Goal: Task Accomplishment & Management: Use online tool/utility

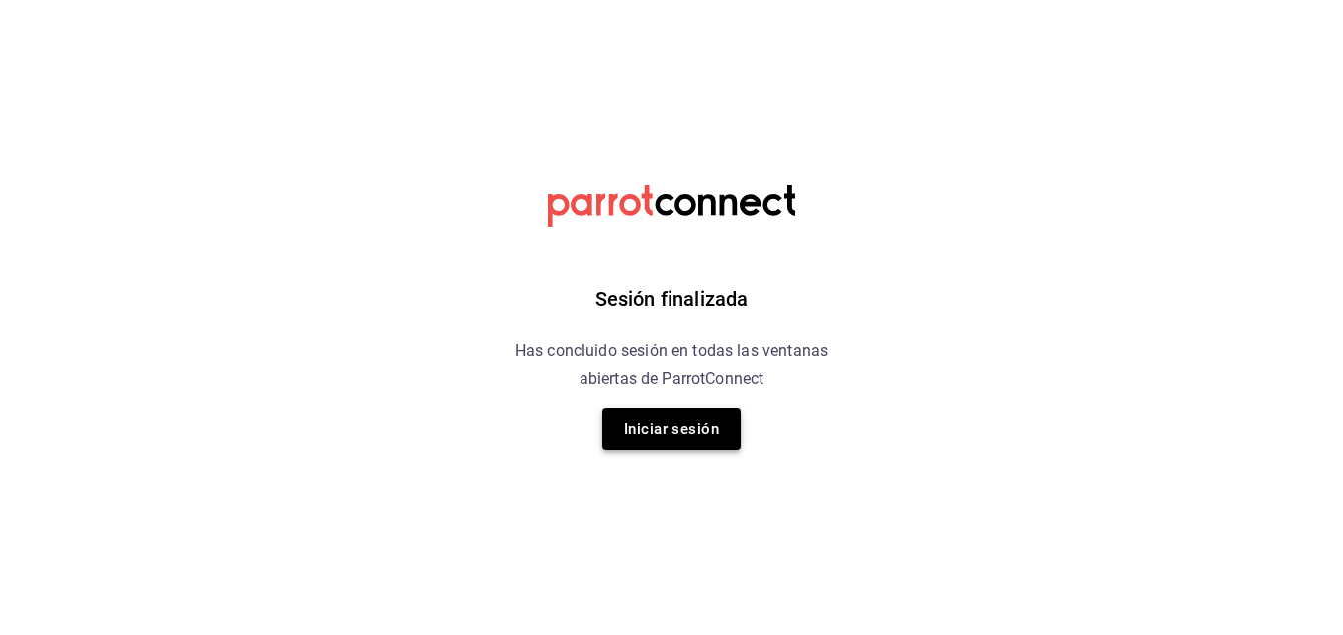
click at [642, 434] on button "Iniciar sesión" at bounding box center [671, 430] width 138 height 42
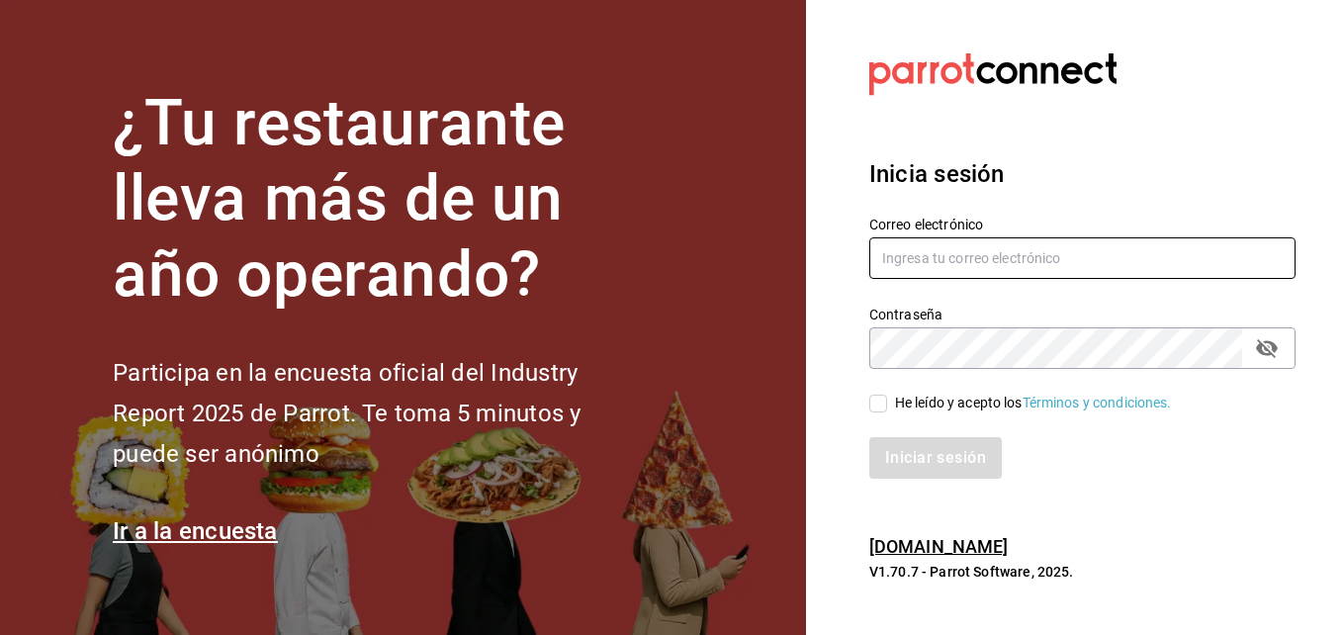
type input "[EMAIL_ADDRESS][DOMAIN_NAME]"
click at [880, 408] on input "He leído y acepto los Términos y condiciones." at bounding box center [879, 404] width 18 height 18
checkbox input "true"
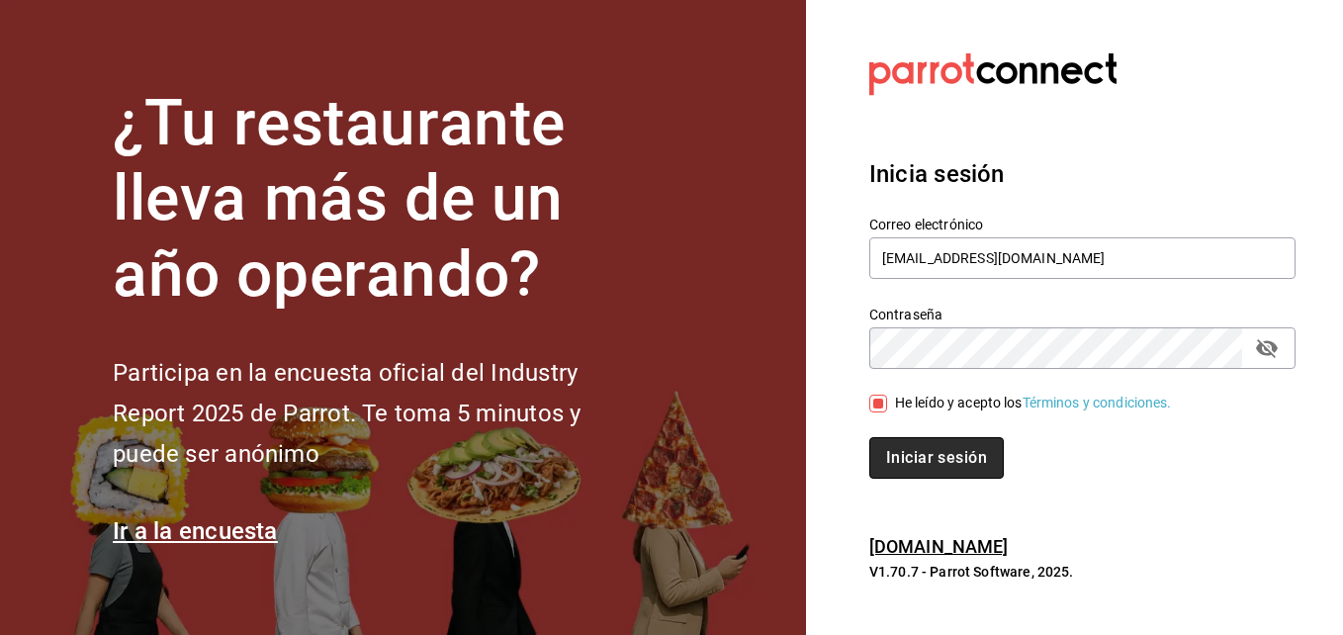
click at [904, 451] on button "Iniciar sesión" at bounding box center [937, 458] width 135 height 42
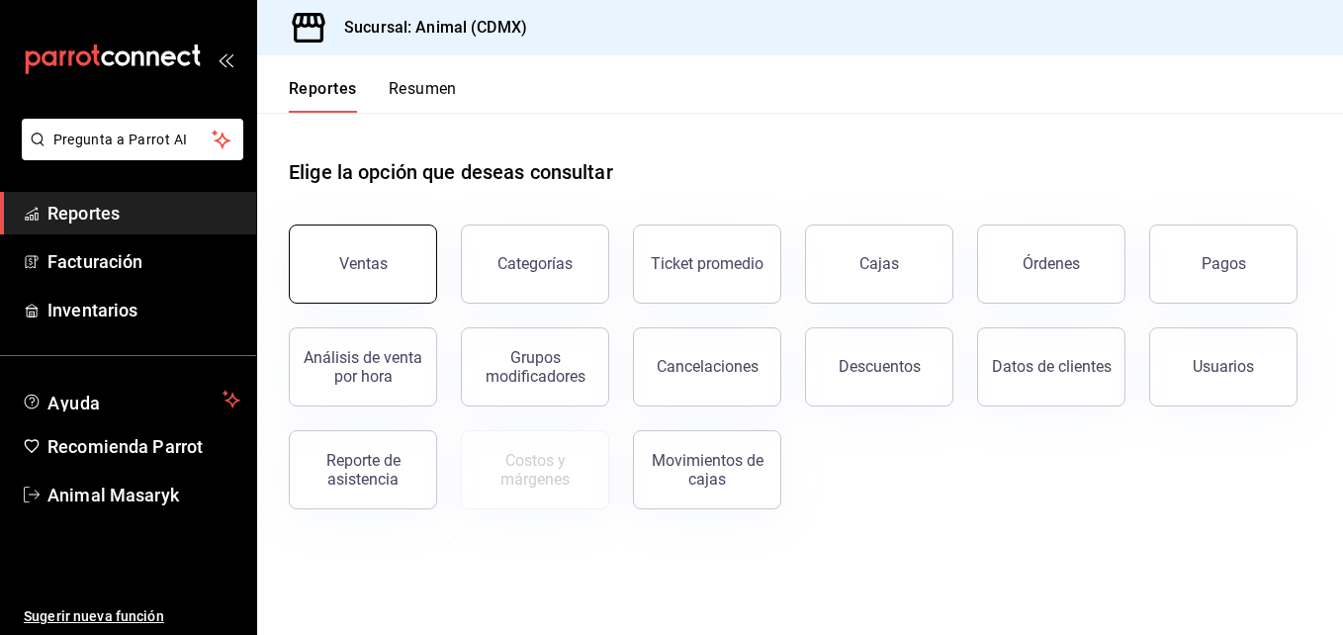
click at [365, 246] on button "Ventas" at bounding box center [363, 264] width 148 height 79
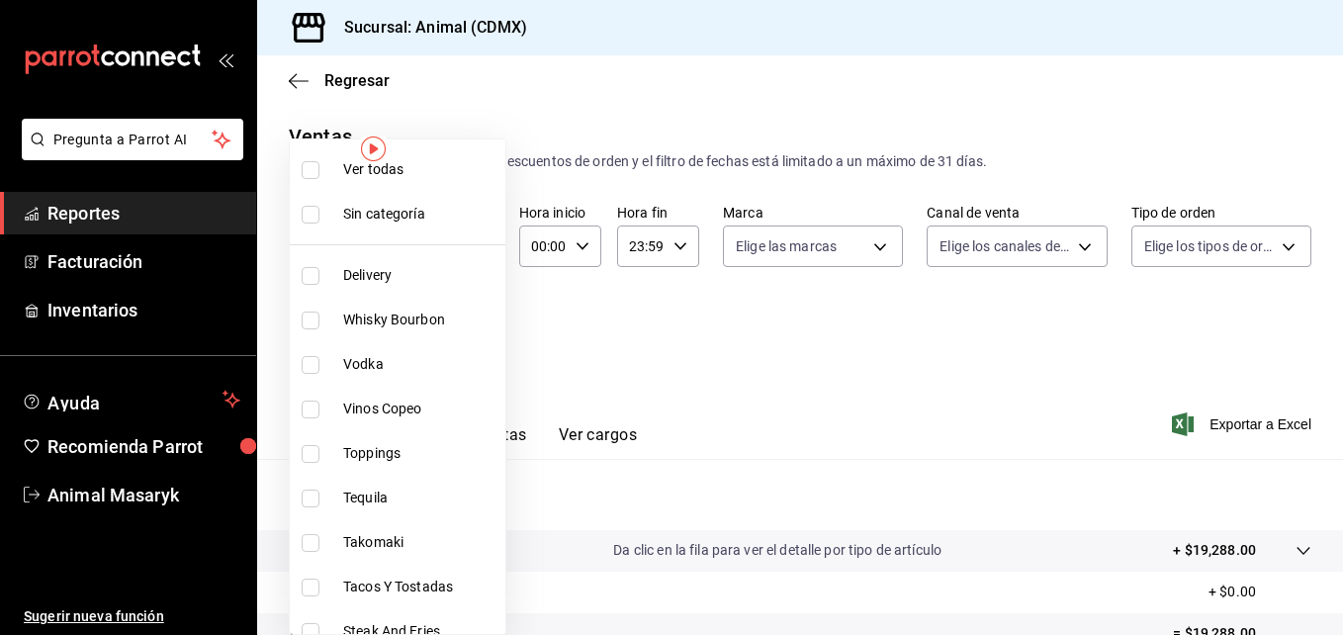
click at [474, 335] on body "Pregunta a Parrot AI Reportes Facturación Inventarios Ayuda Recomienda Parrot A…" at bounding box center [671, 317] width 1343 height 635
click at [396, 176] on span "Ver todas" at bounding box center [420, 169] width 154 height 21
type input "281688af-6220-48ae-86b9-ca5e6f63eb3e,2ffeebaa-176c-4024-95f8-553ffecca8da,37769…"
checkbox input "true"
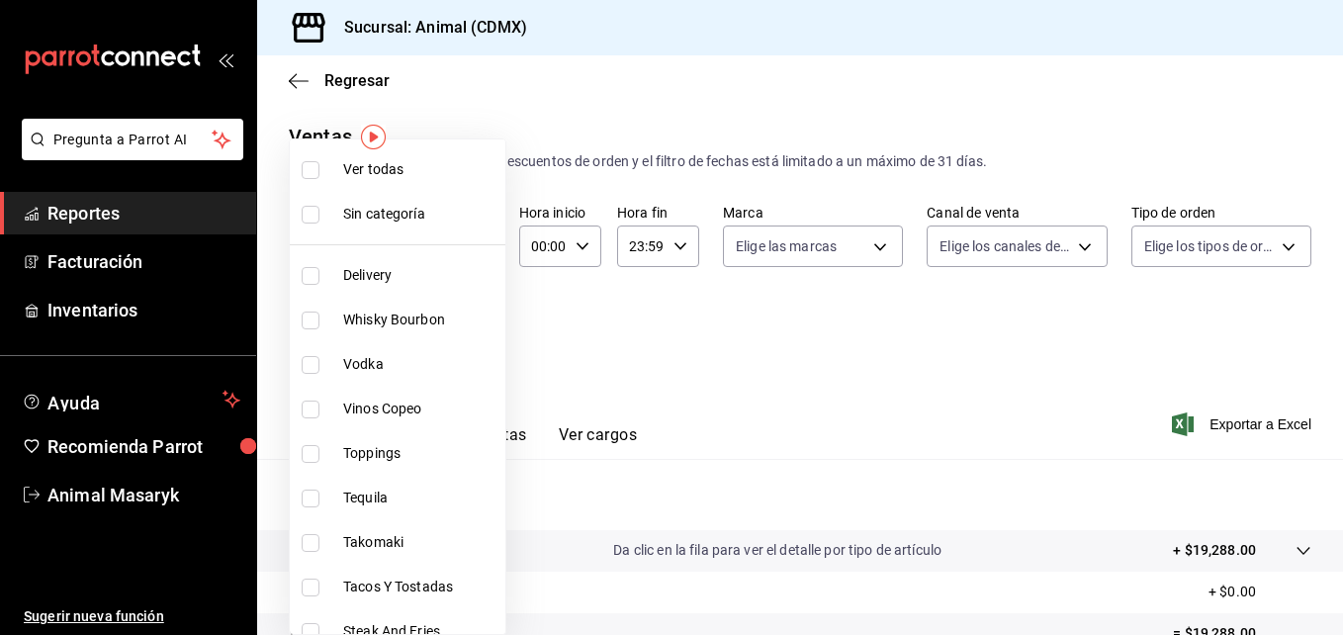
checkbox input "true"
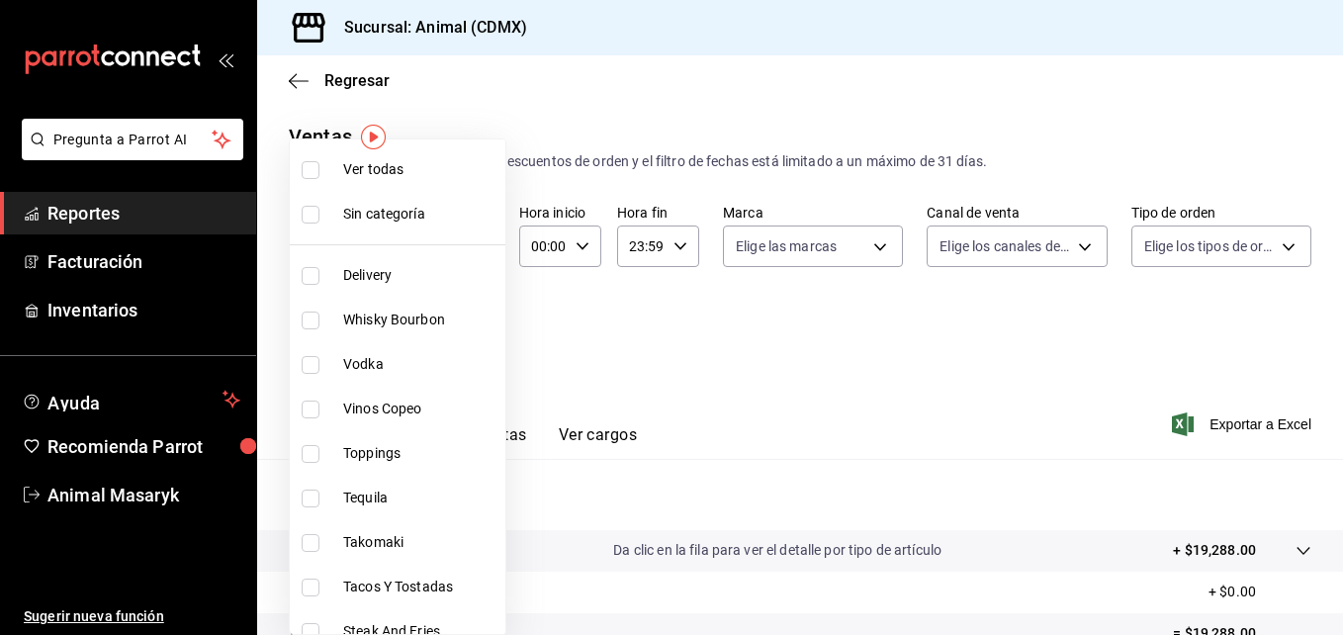
checkbox input "true"
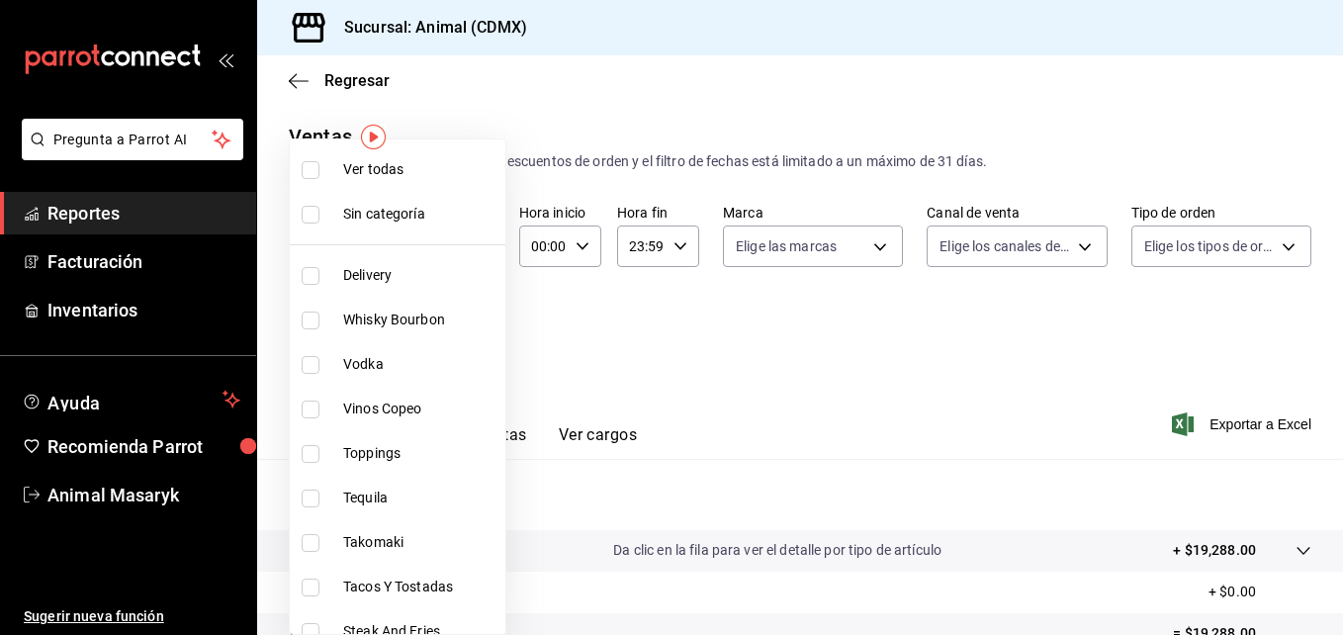
checkbox input "true"
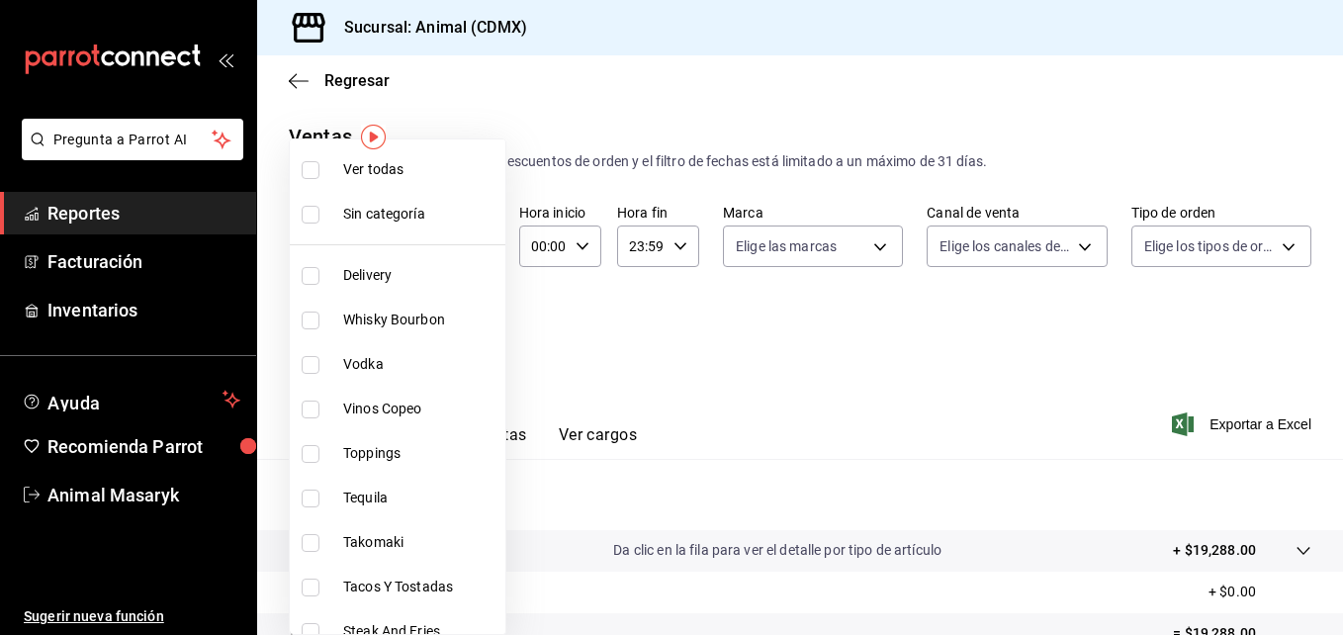
checkbox input "true"
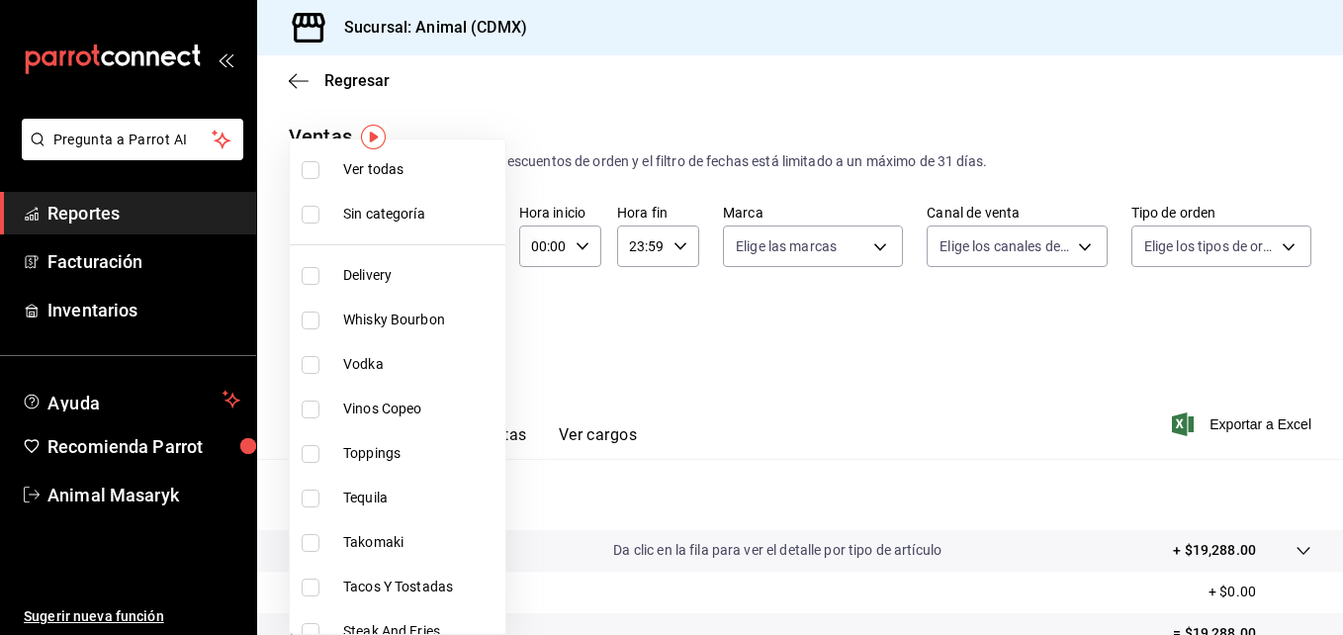
checkbox input "true"
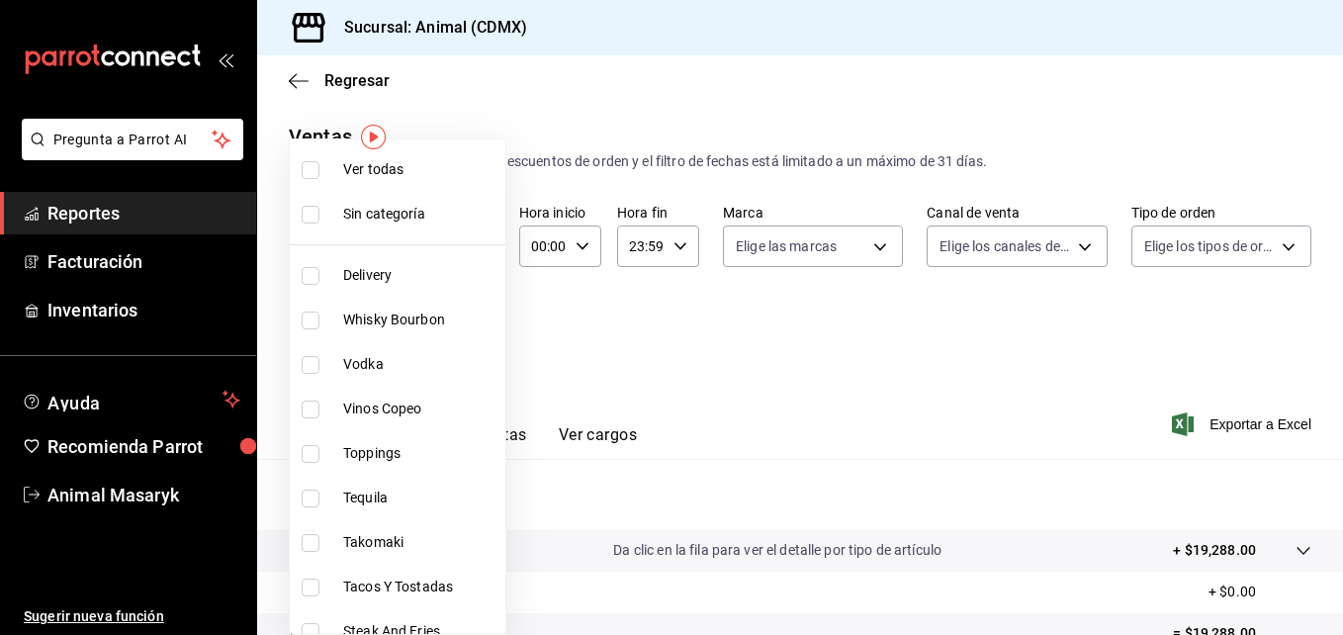
checkbox input "true"
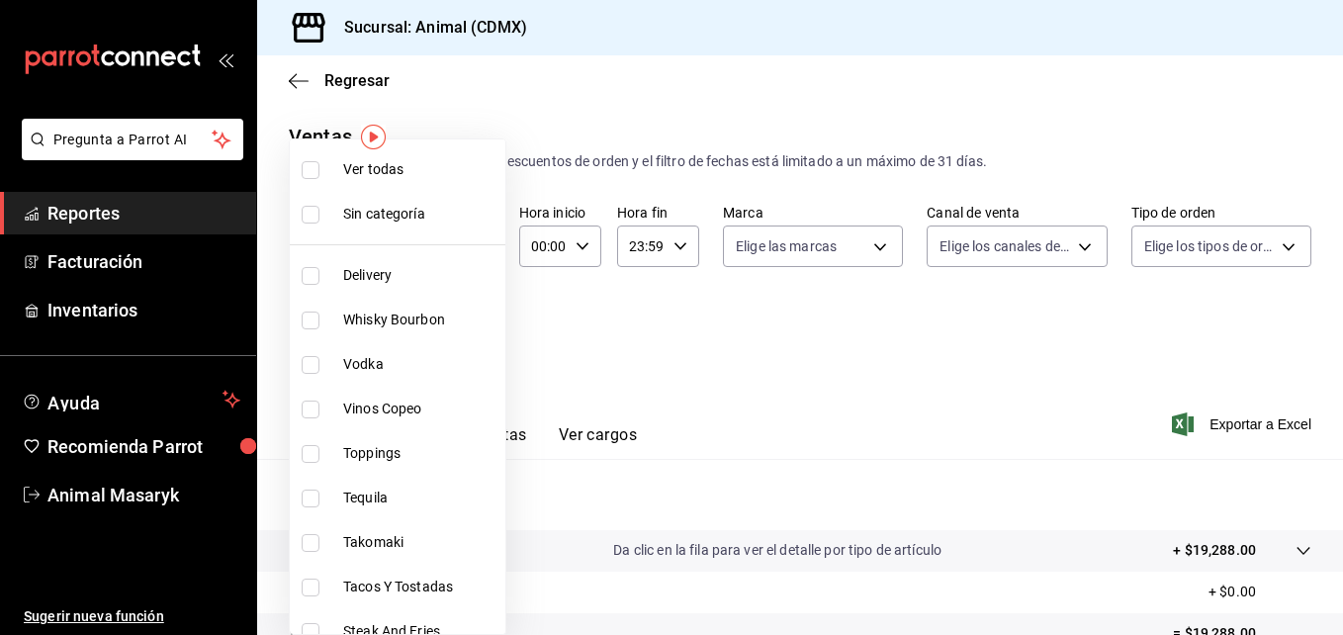
checkbox input "true"
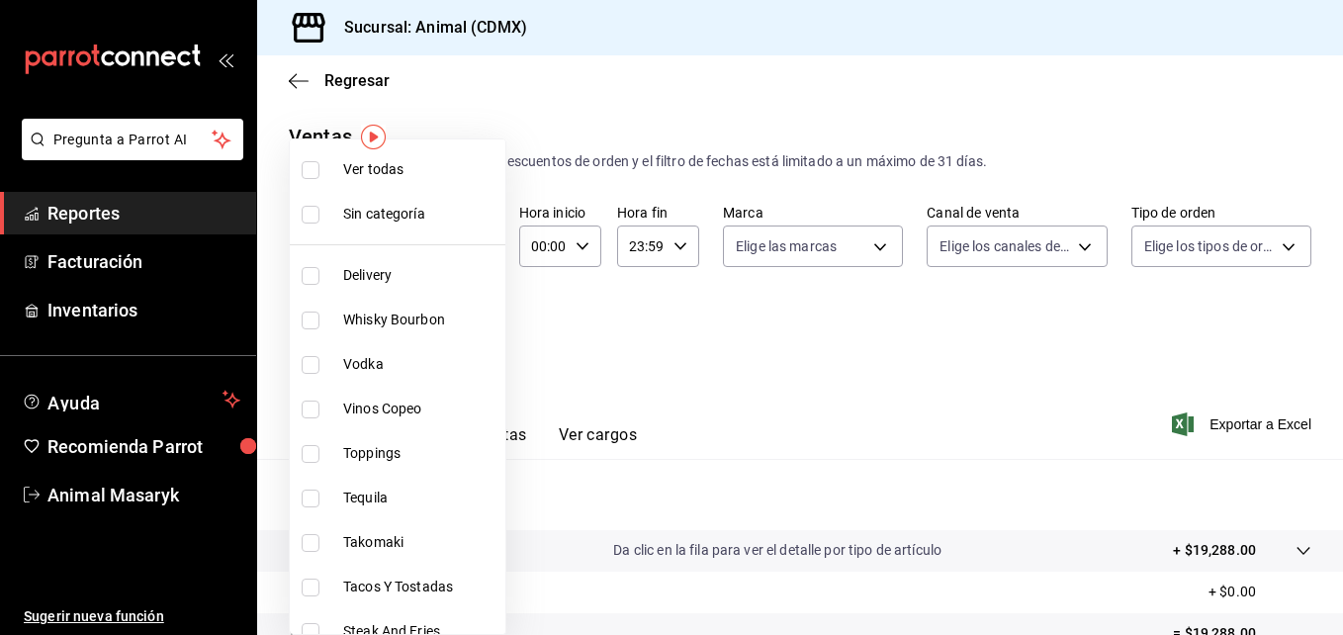
checkbox input "true"
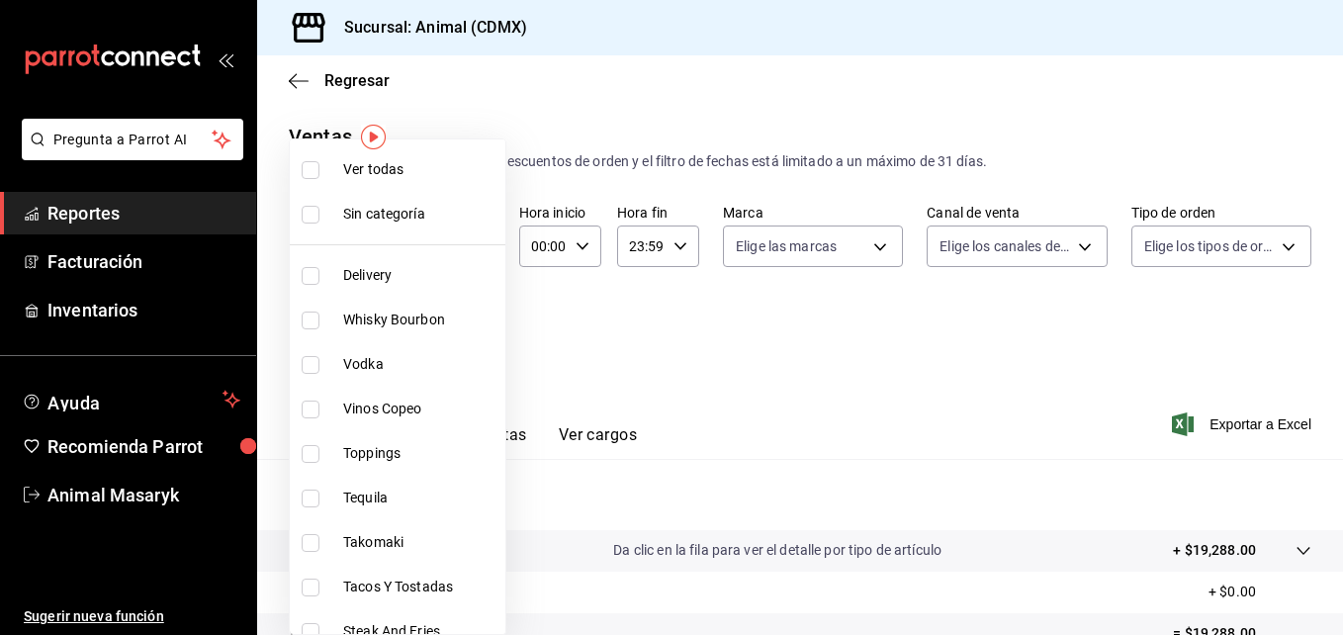
checkbox input "true"
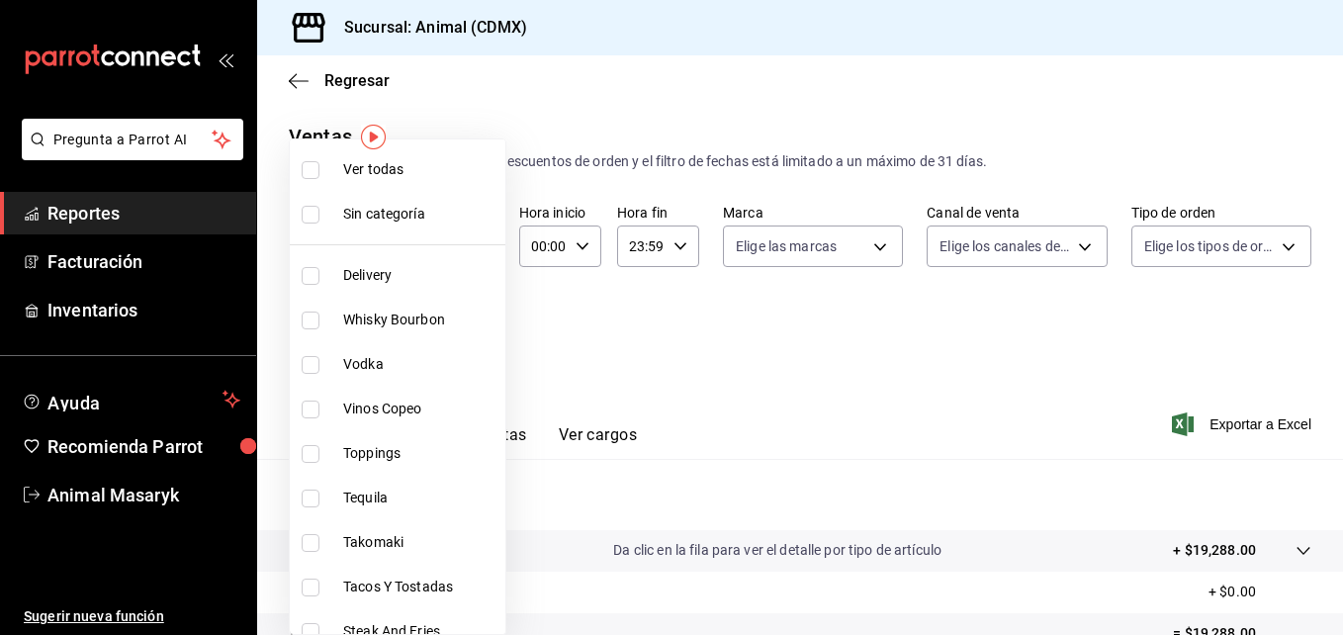
checkbox input "true"
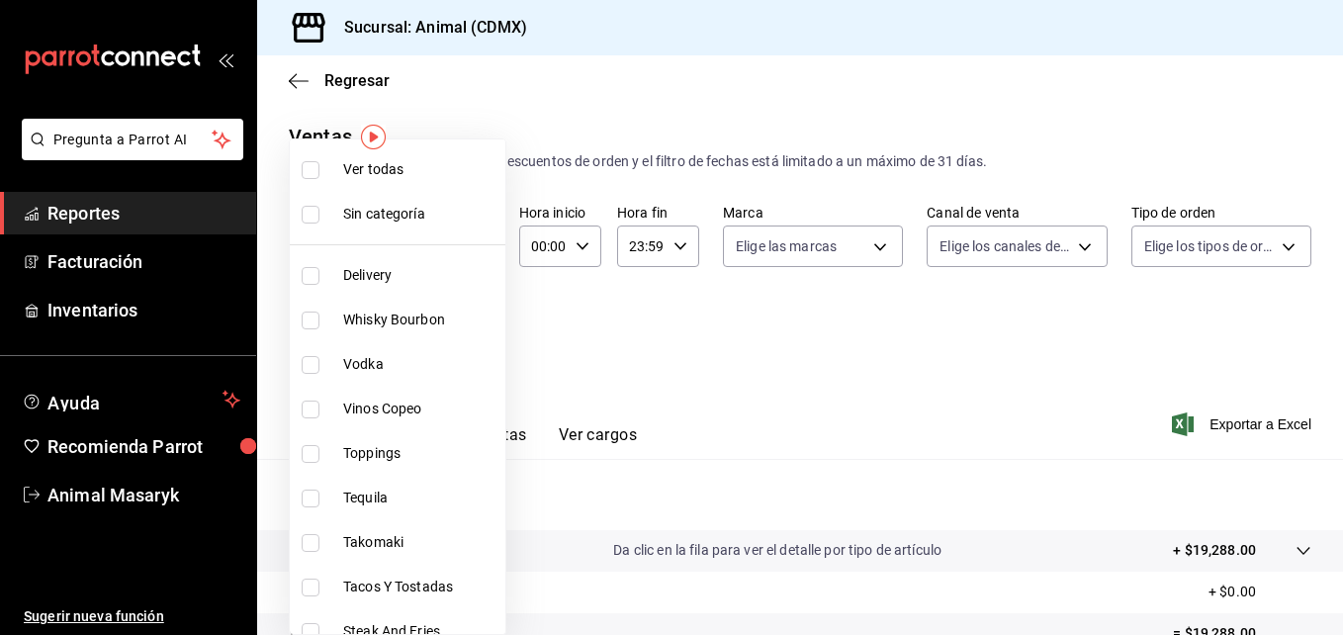
checkbox input "true"
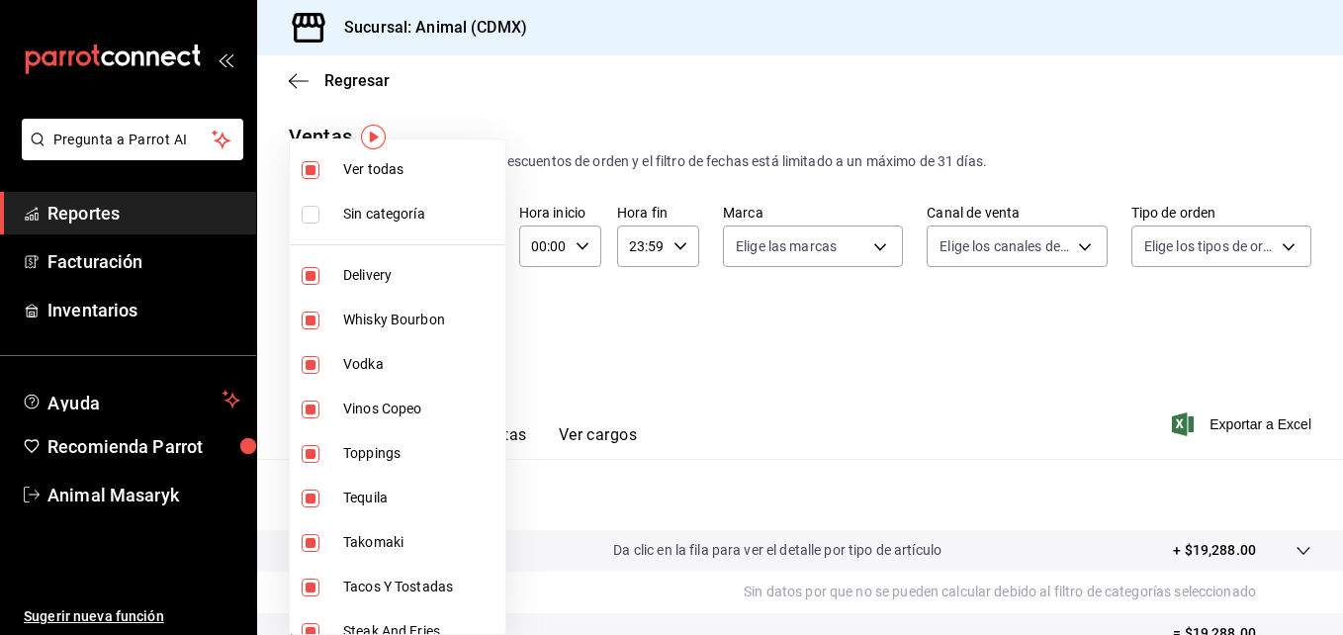
click at [1077, 246] on div at bounding box center [671, 317] width 1343 height 635
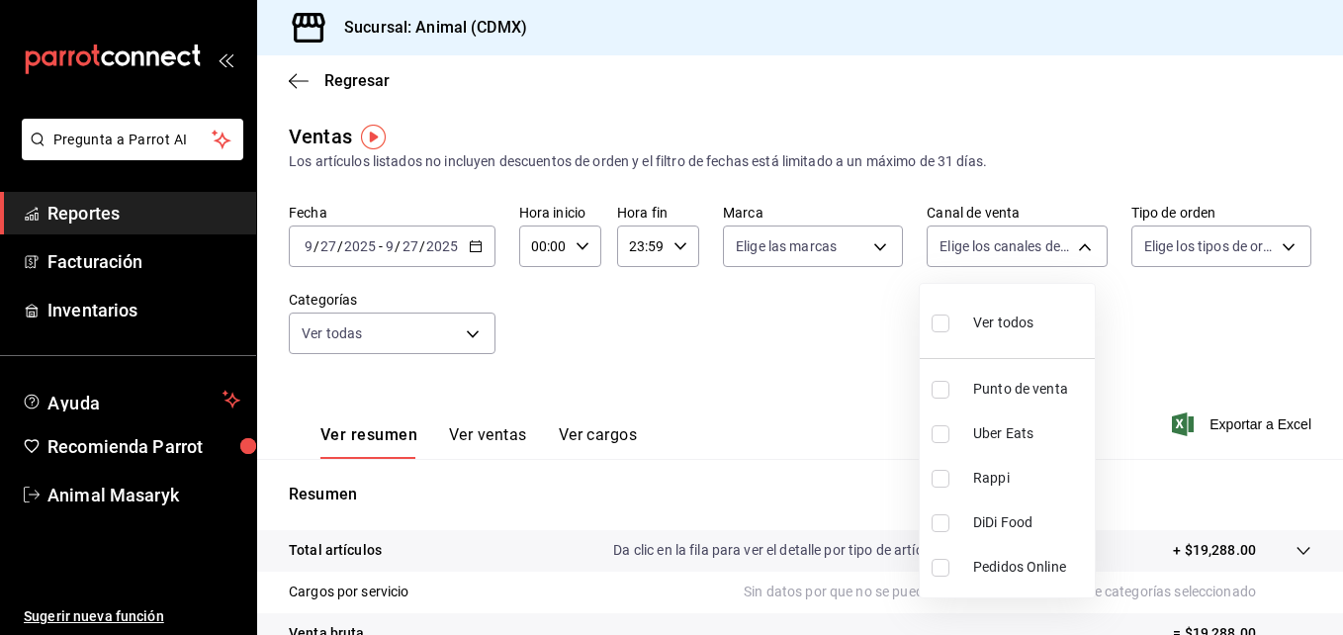
click at [1077, 246] on body "Pregunta a Parrot AI Reportes Facturación Inventarios Ayuda Recomienda Parrot A…" at bounding box center [671, 317] width 1343 height 635
click at [977, 328] on span "Ver todos" at bounding box center [1003, 323] width 60 height 21
type input "PARROT,UBER_EATS,RAPPI,DIDI_FOOD,ONLINE"
checkbox input "true"
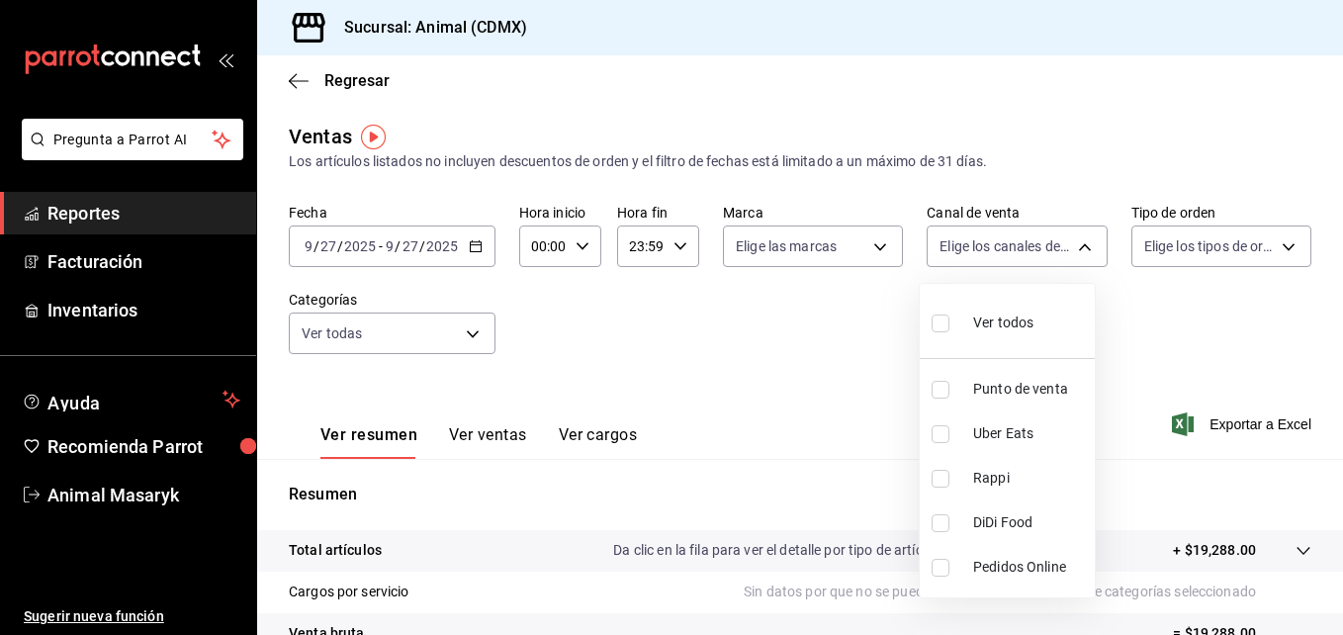
checkbox input "true"
click at [1275, 247] on div at bounding box center [671, 317] width 1343 height 635
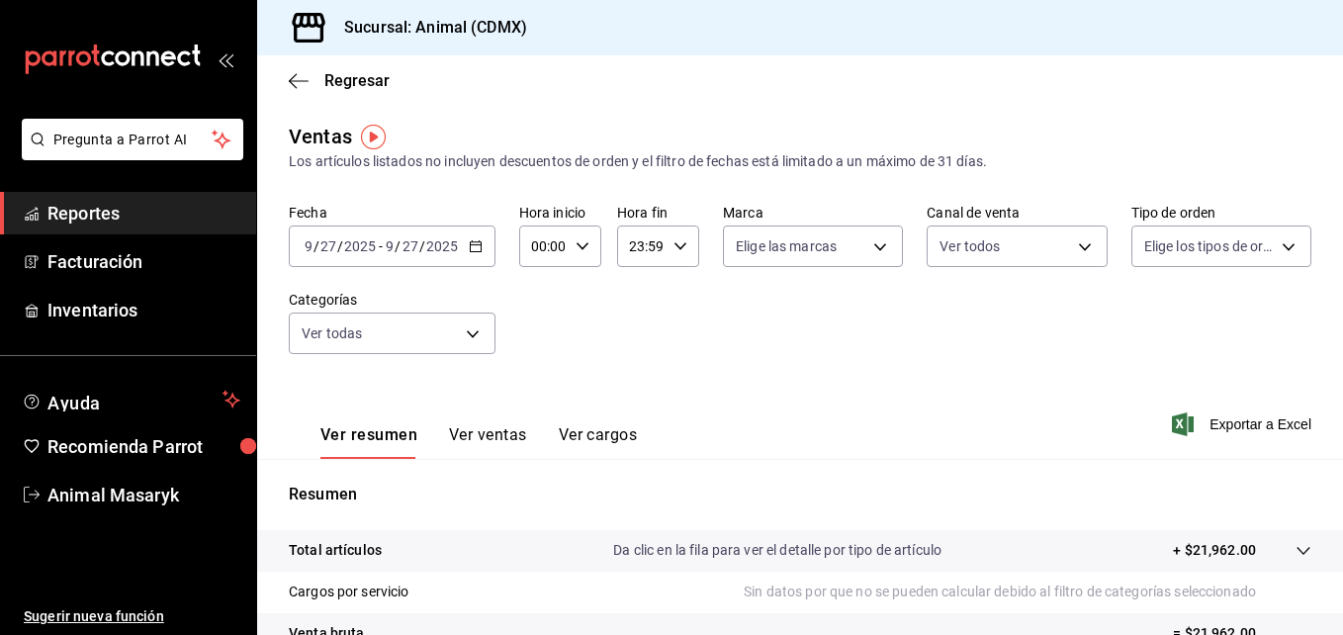
click at [1275, 247] on div "Ver todos Punto de venta Uber Eats Rappi DiDi Food Pedidos Online" at bounding box center [671, 317] width 1343 height 635
click at [1275, 247] on body "Pregunta a Parrot AI Reportes Facturación Inventarios Ayuda Recomienda Parrot A…" at bounding box center [671, 317] width 1343 height 635
click at [1174, 319] on span "Ver todos" at bounding box center [1204, 323] width 60 height 21
type input "ad44a823-99d3-4372-a913-4cf57f2a9ac0,b8ee5ff1-85c8-4a81-aa51-555e6c8ba0c6,EXTER…"
checkbox input "true"
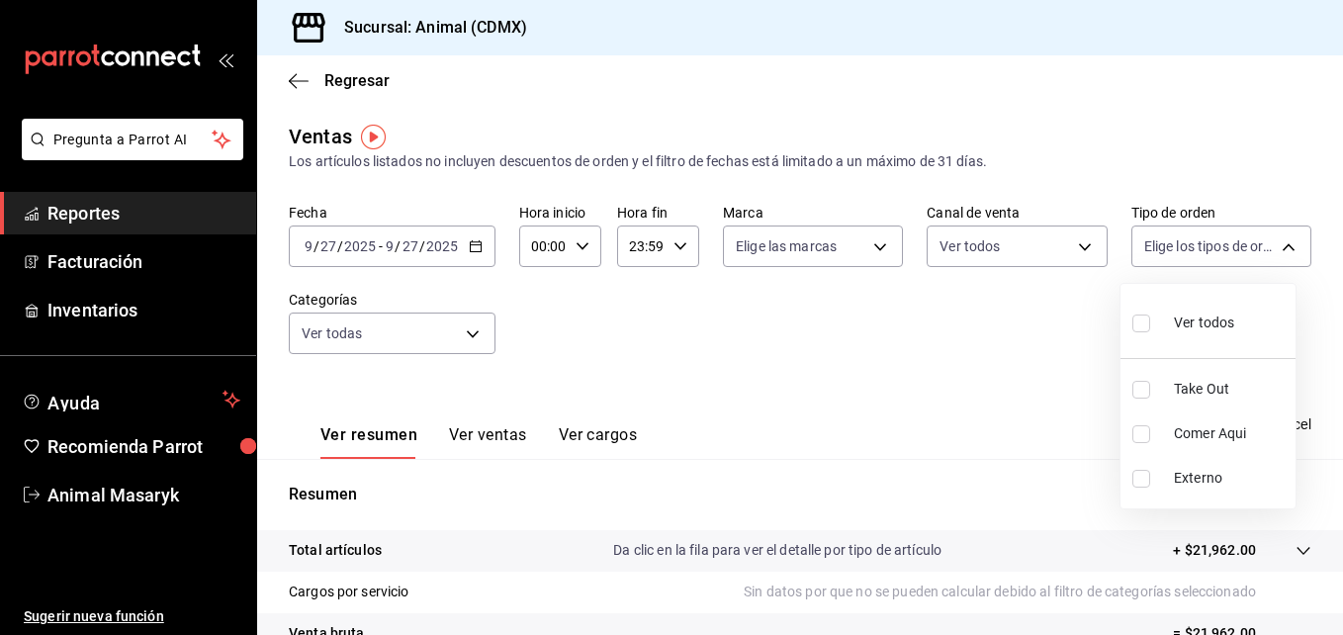
checkbox input "true"
click at [870, 236] on div at bounding box center [671, 317] width 1343 height 635
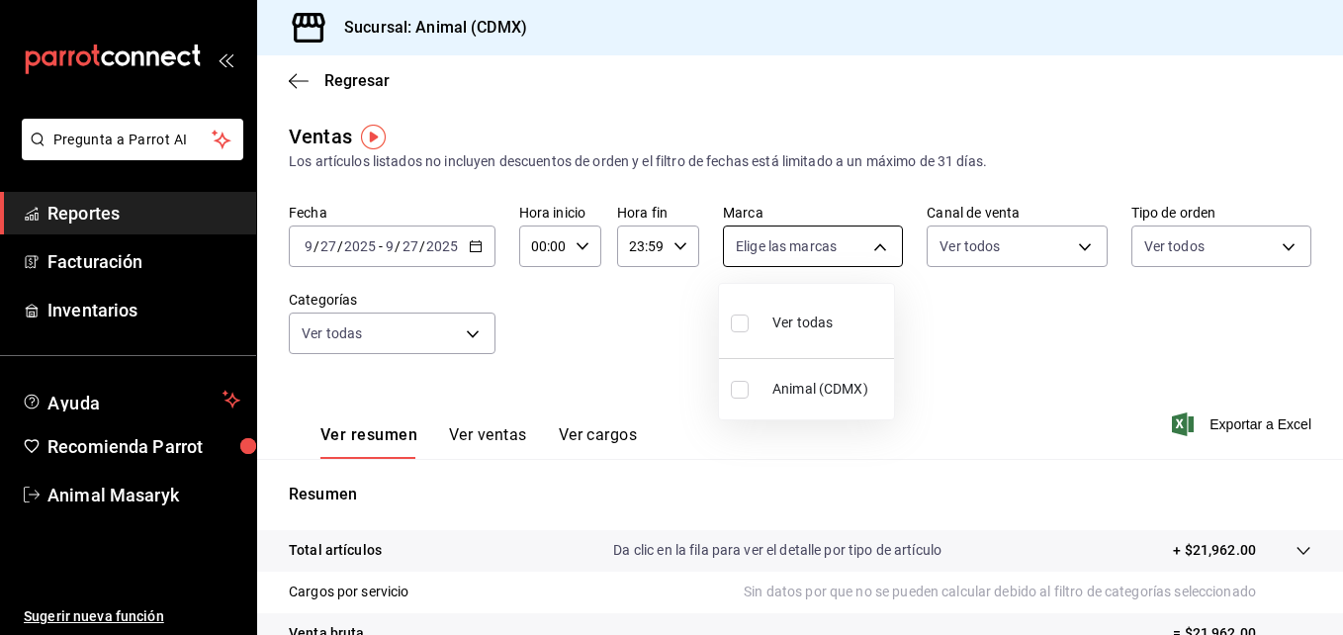
click at [870, 238] on body "Pregunta a Parrot AI Reportes Facturación Inventarios Ayuda Recomienda Parrot A…" at bounding box center [671, 317] width 1343 height 635
click at [800, 318] on span "Ver todas" at bounding box center [803, 323] width 60 height 21
type input "cb0f6aec-1481-4e37-861c-bab9b3a65b14"
checkbox input "true"
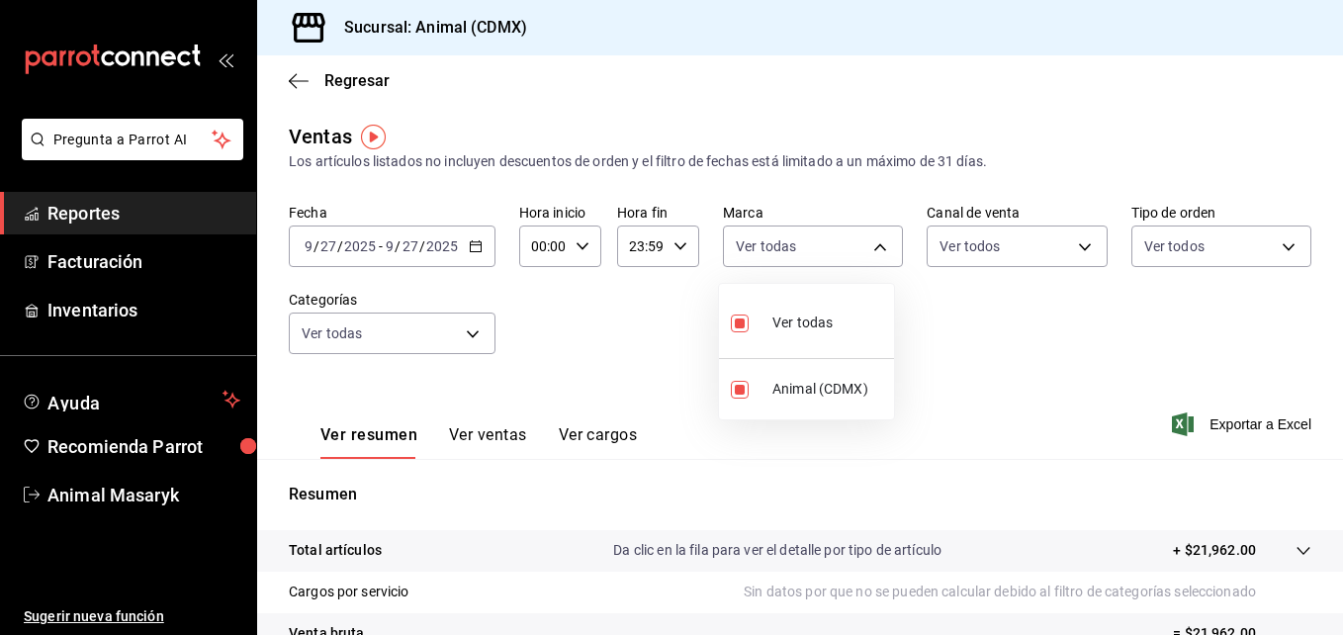
click at [670, 244] on div at bounding box center [671, 317] width 1343 height 635
click at [674, 244] on icon "button" at bounding box center [681, 246] width 14 height 14
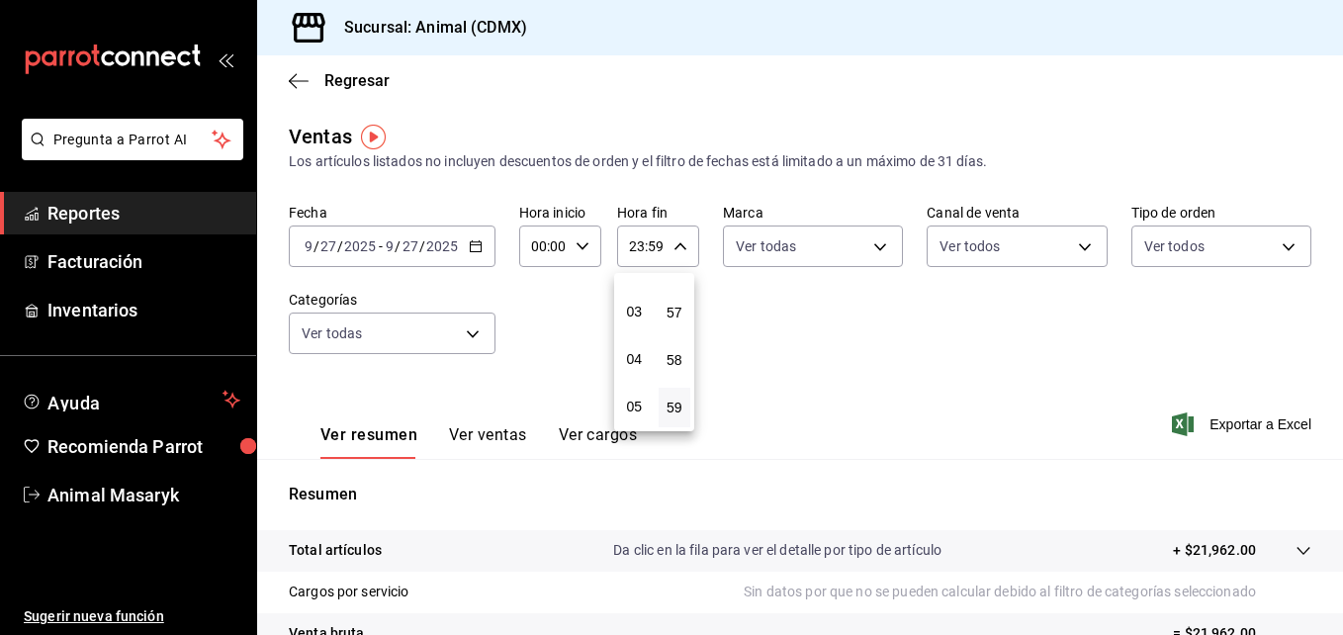
scroll to position [129, 0]
click at [631, 410] on span "05" at bounding box center [634, 406] width 9 height 16
click at [677, 299] on span "00" at bounding box center [675, 297] width 9 height 16
type input "05:00"
click at [577, 241] on div at bounding box center [671, 317] width 1343 height 635
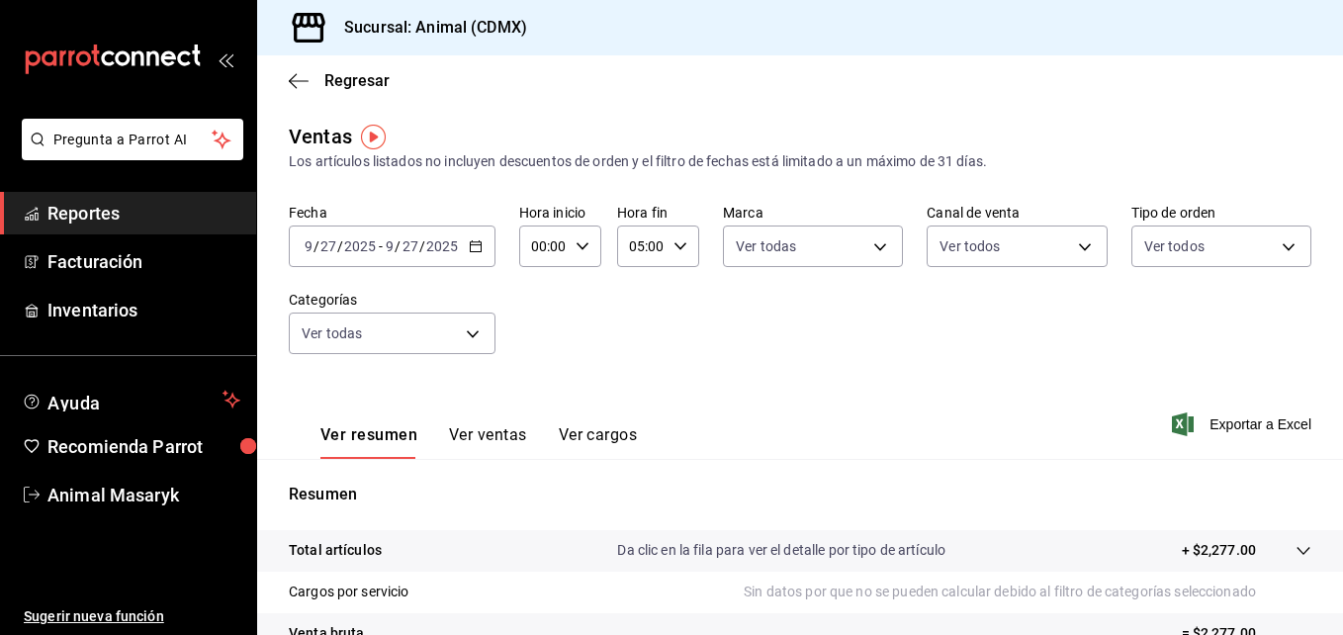
click at [582, 240] on icon "button" at bounding box center [583, 246] width 14 height 14
click at [534, 362] on span "05" at bounding box center [538, 369] width 9 height 16
type input "05:00"
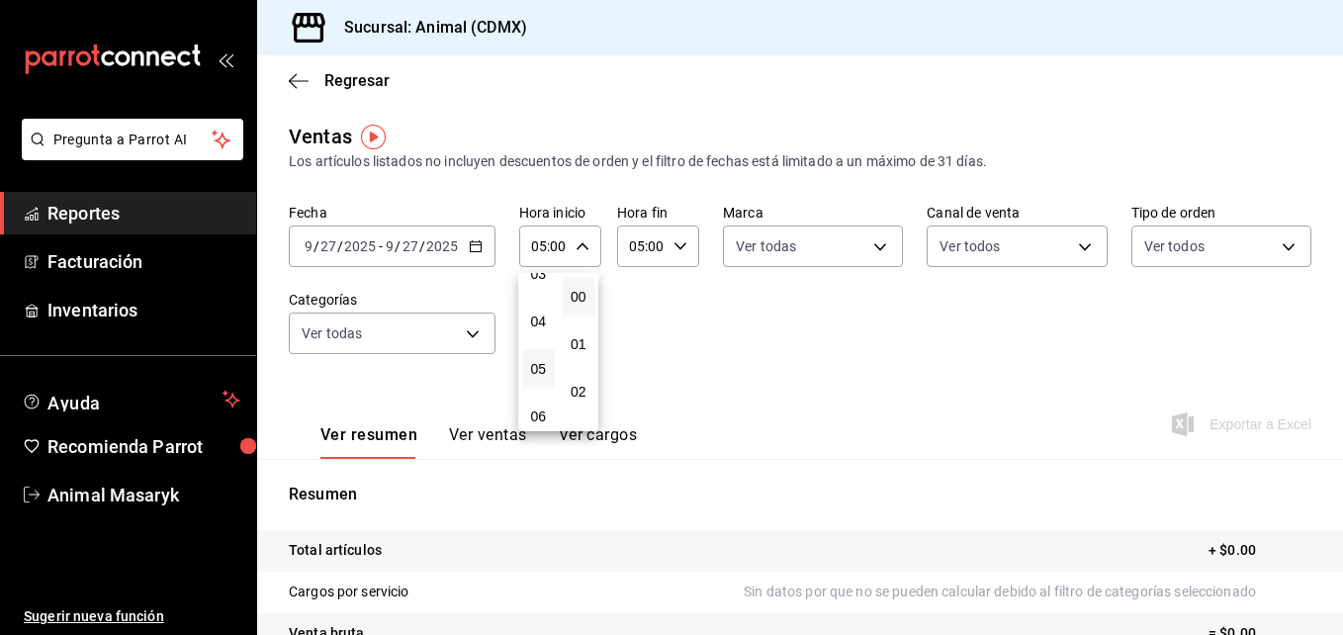
click at [474, 242] on div at bounding box center [671, 317] width 1343 height 635
click at [474, 242] on \(Stroke\) "button" at bounding box center [476, 246] width 12 height 11
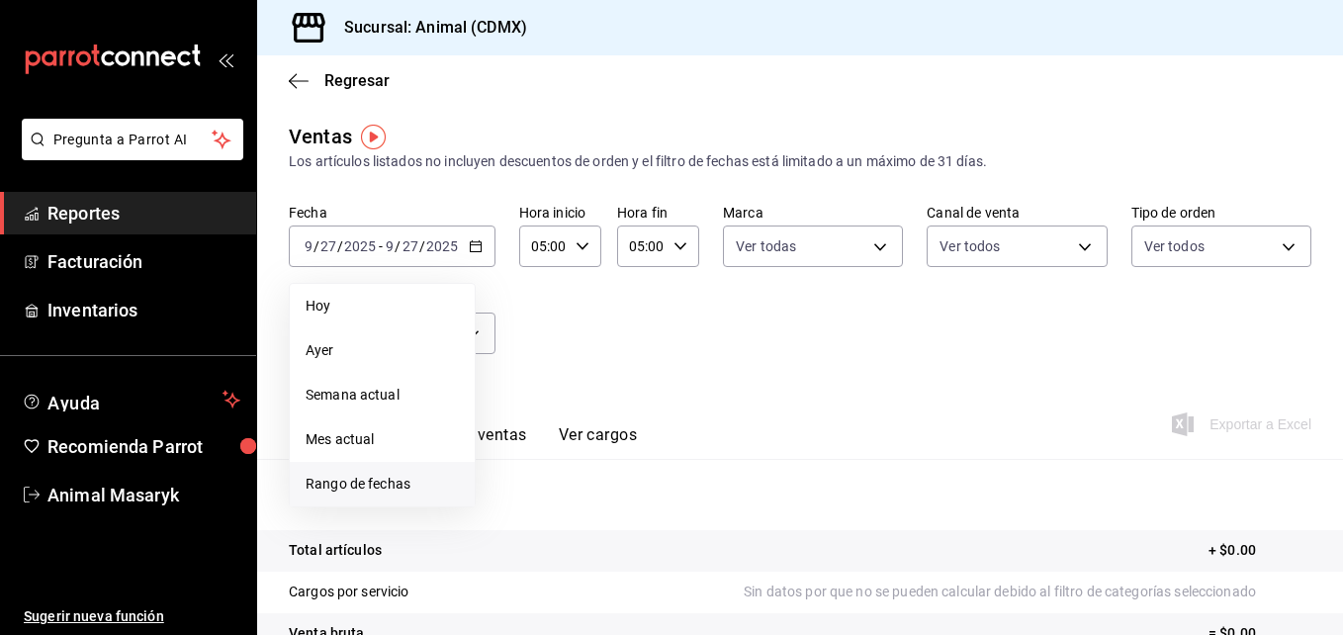
click at [386, 477] on span "Rango de fechas" at bounding box center [382, 484] width 153 height 21
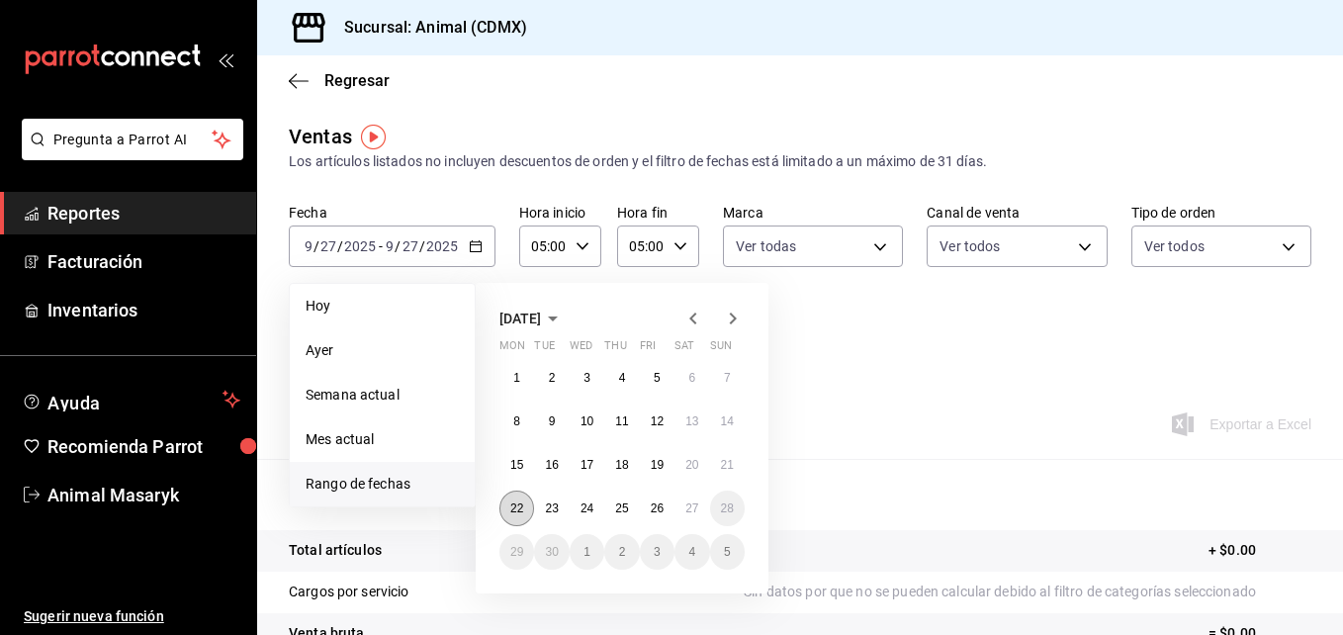
click at [517, 507] on abbr "22" at bounding box center [516, 509] width 13 height 14
click at [689, 518] on button "27" at bounding box center [692, 509] width 35 height 36
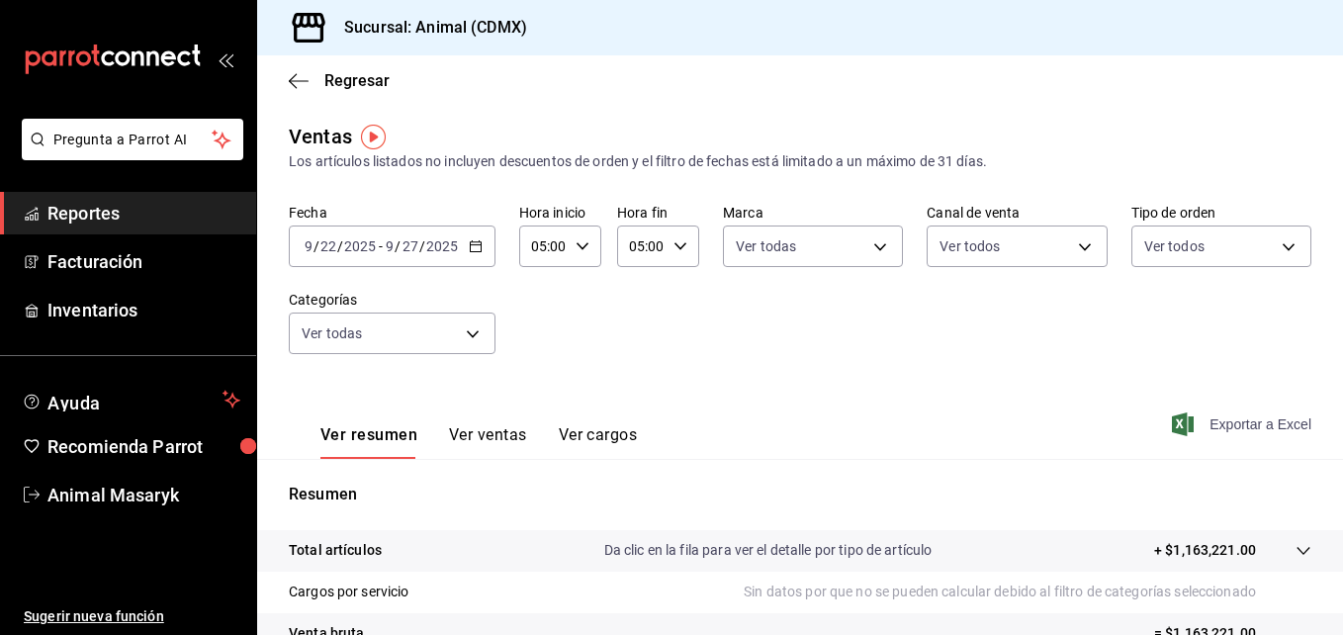
click at [1174, 428] on icon "button" at bounding box center [1183, 425] width 22 height 24
